Goal: Information Seeking & Learning: Learn about a topic

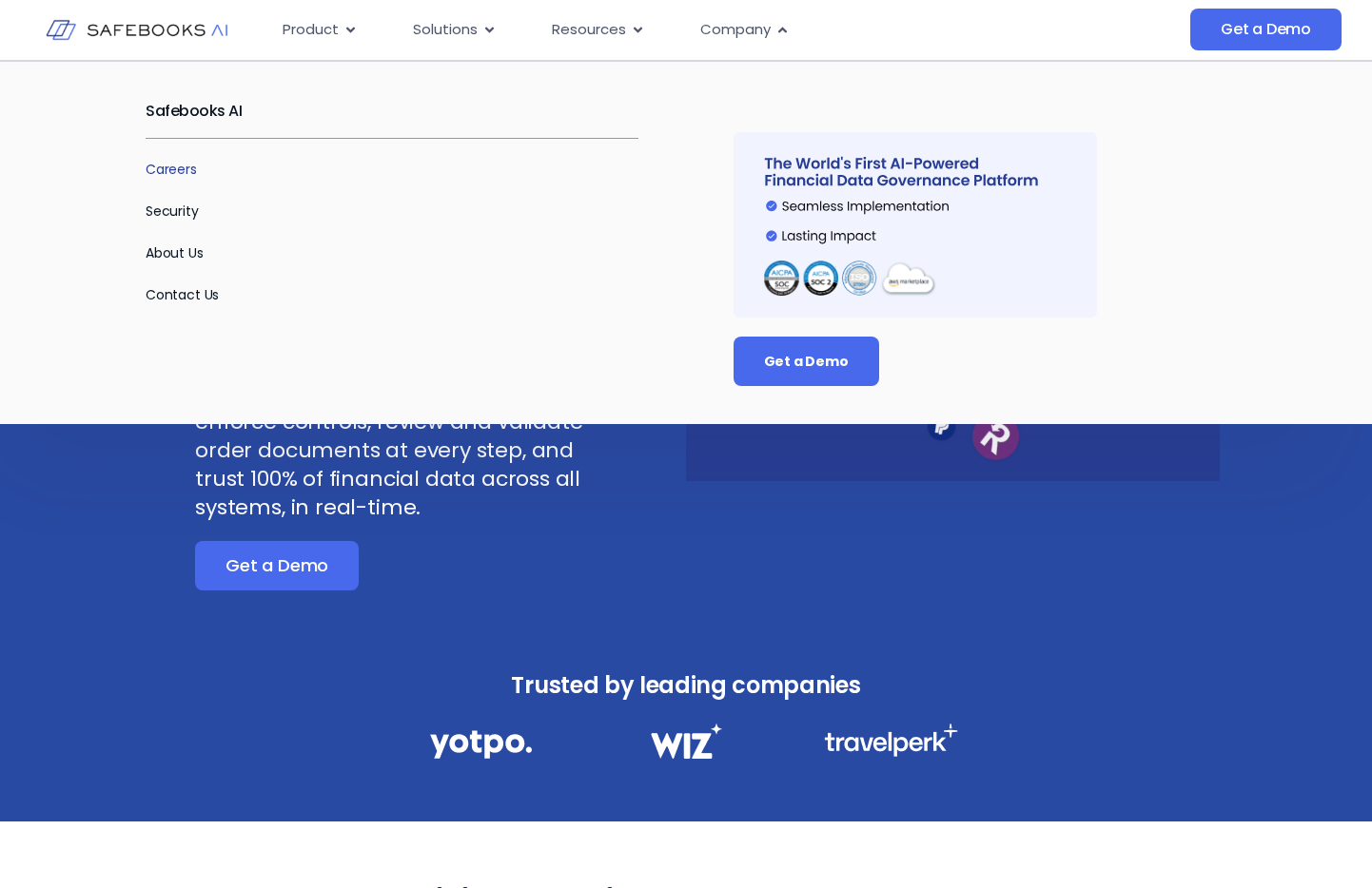
click at [162, 169] on link "Careers" at bounding box center [171, 168] width 51 height 19
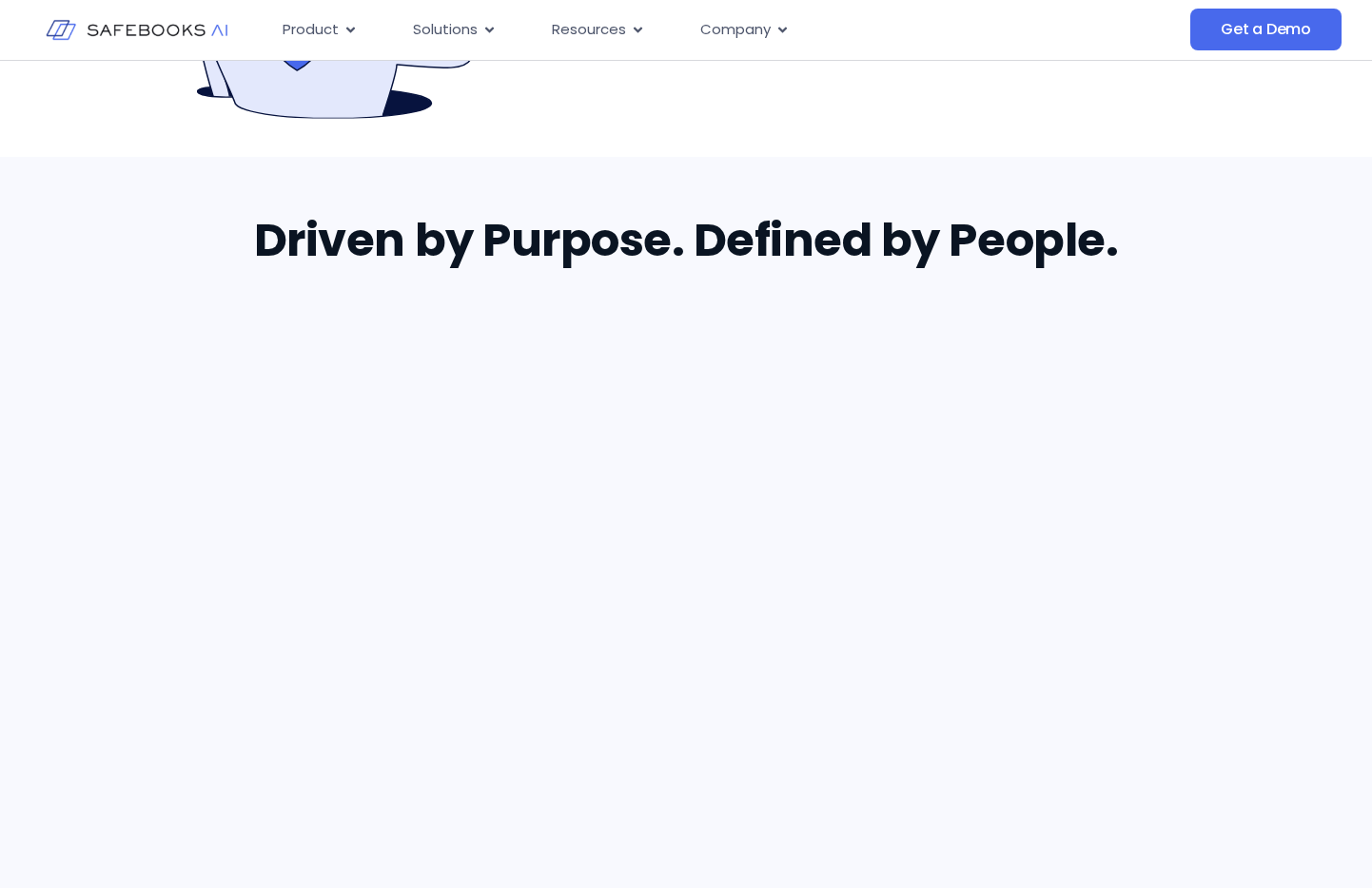
scroll to position [1097, 0]
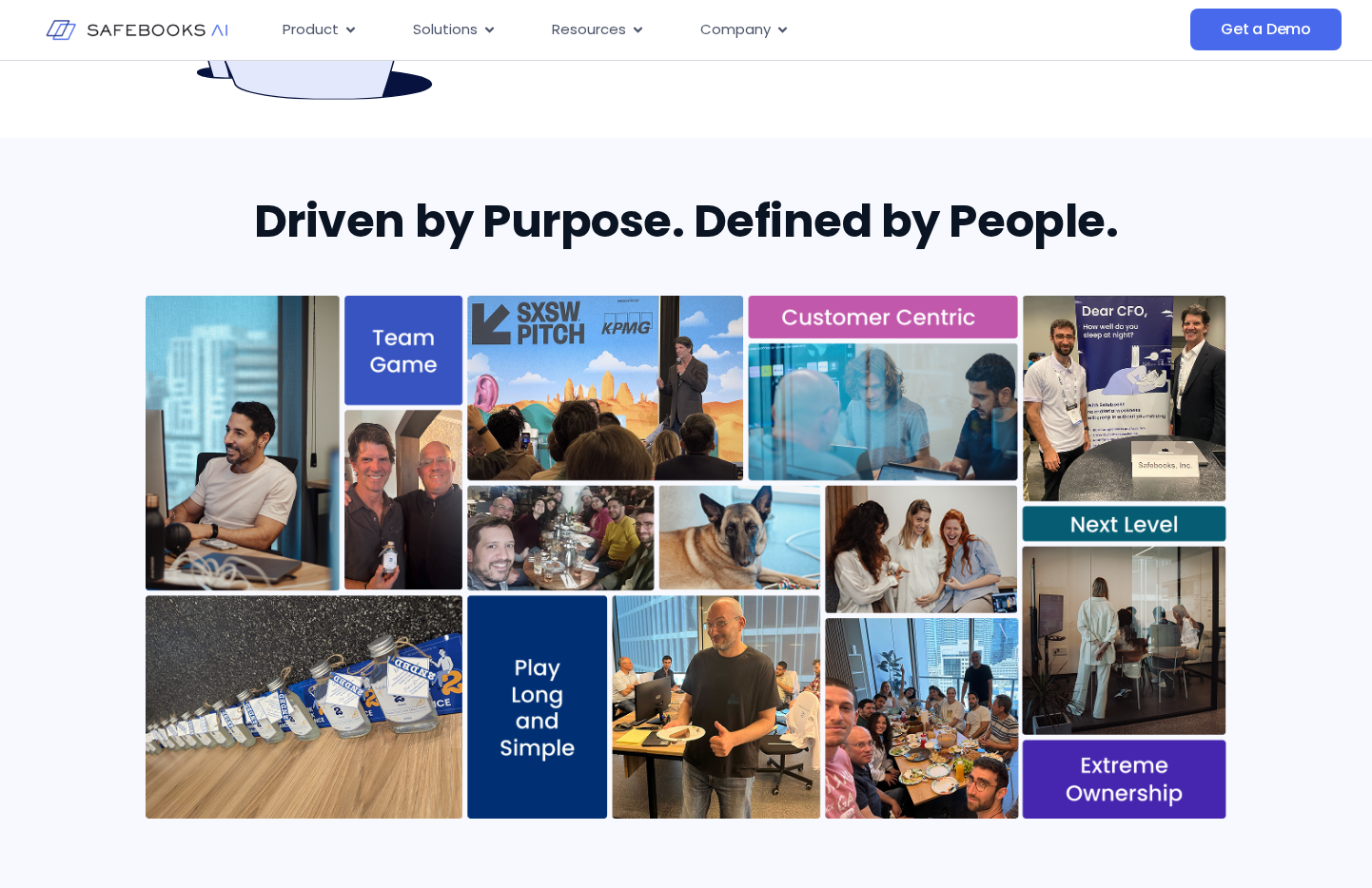
click at [944, 542] on img at bounding box center [686, 556] width 1080 height 523
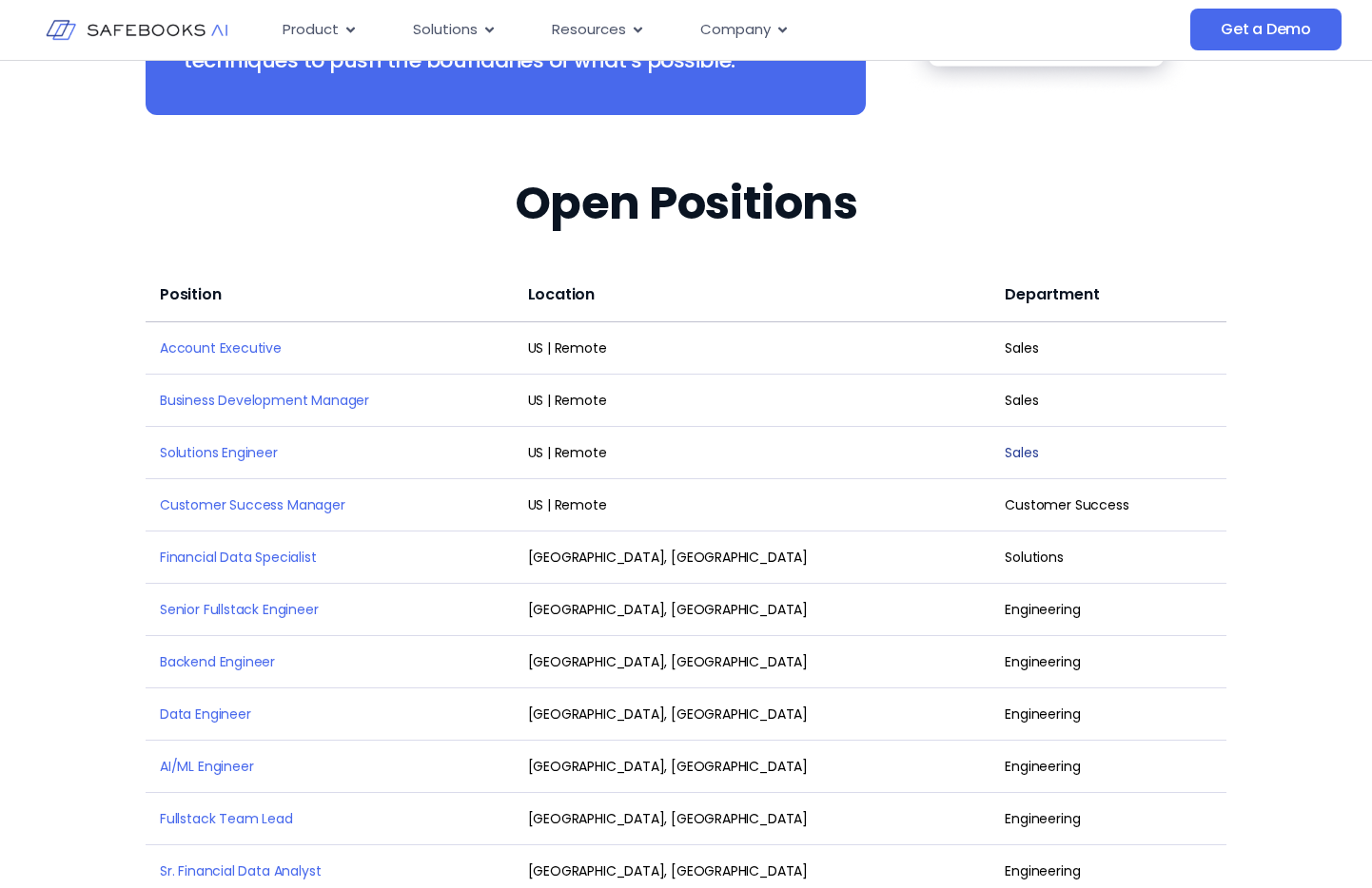
scroll to position [2419, 0]
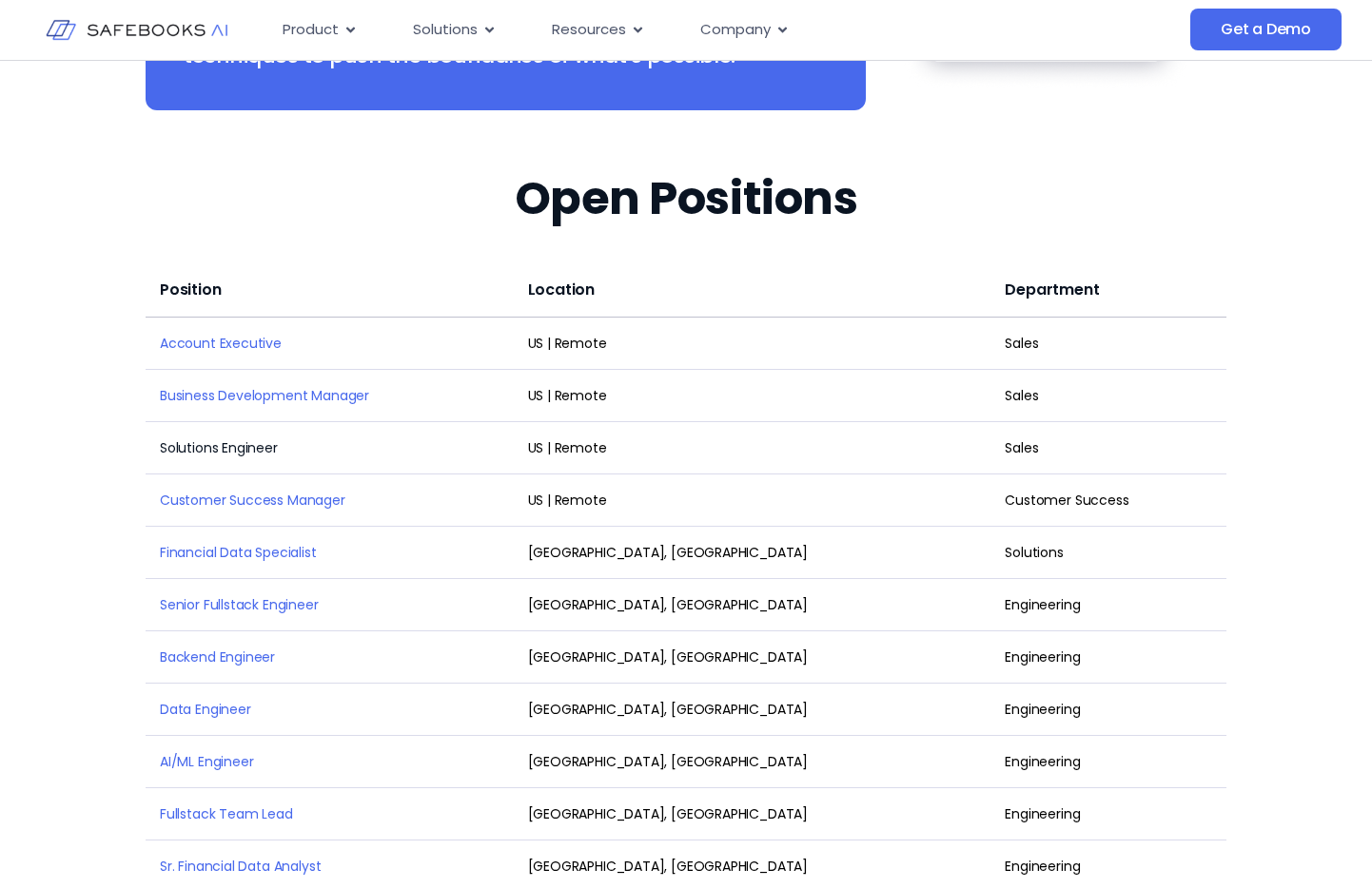
click at [261, 438] on link "Solutions Engineer" at bounding box center [219, 447] width 118 height 19
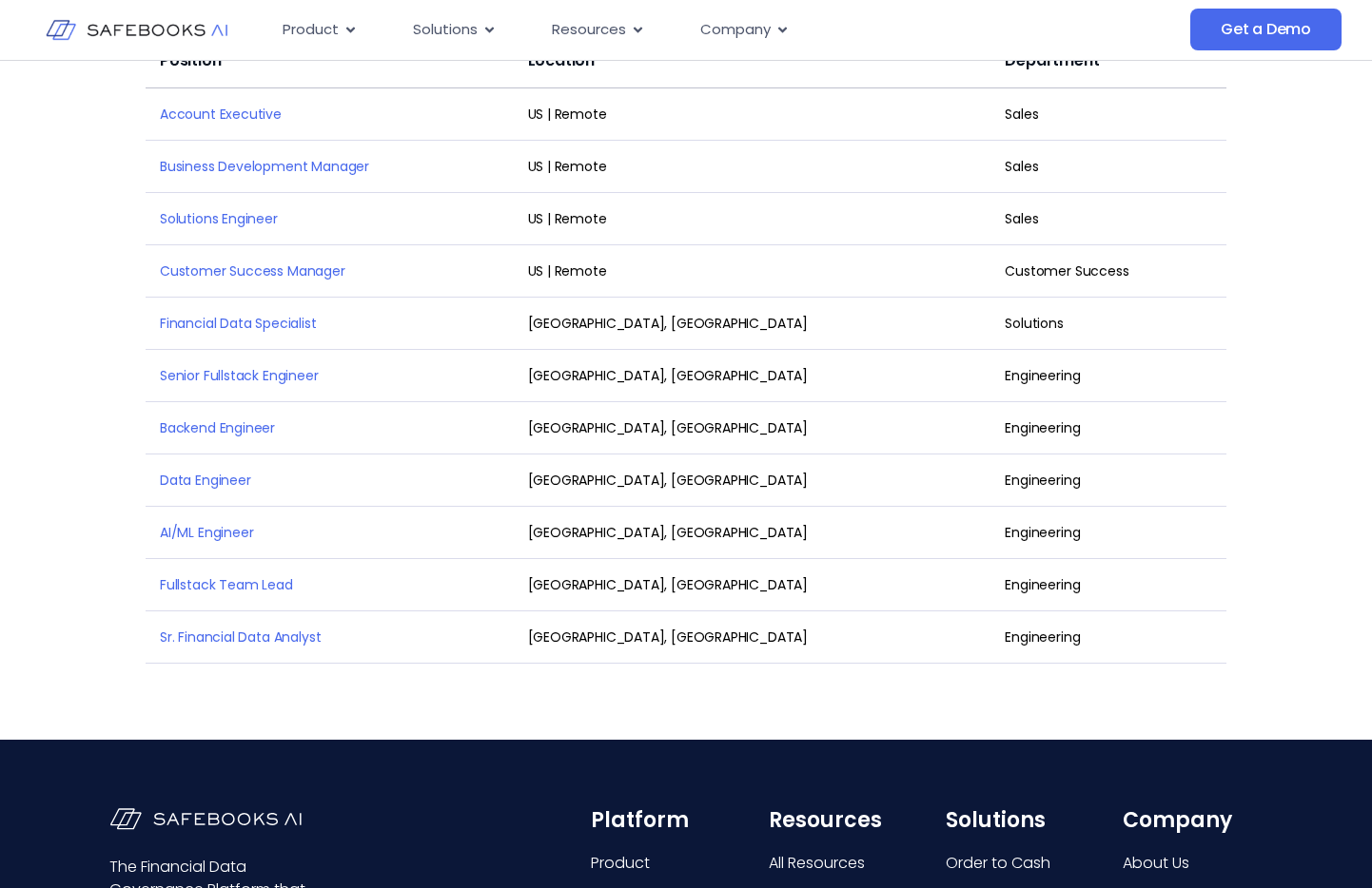
scroll to position [2651, 0]
